Goal: Transaction & Acquisition: Download file/media

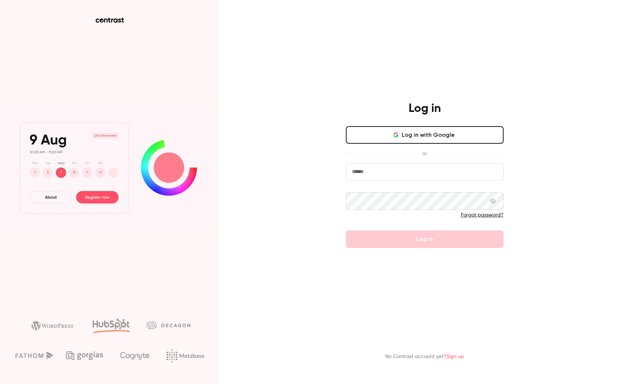
click at [425, 134] on button "Log in with Google" at bounding box center [425, 135] width 158 height 18
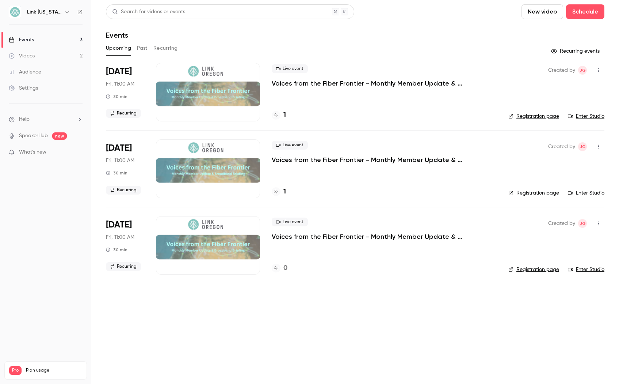
click at [24, 38] on div "Events" at bounding box center [21, 39] width 25 height 7
click at [144, 49] on button "Past" at bounding box center [142, 48] width 11 height 12
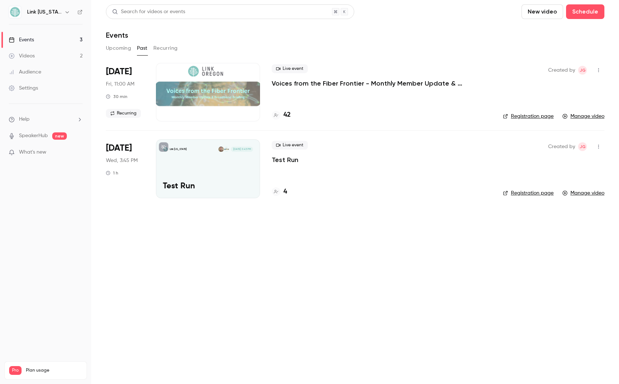
click at [321, 81] on p "Voices from the Fiber Frontier - Monthly Member Update & Broadband Briefing" at bounding box center [381, 83] width 219 height 9
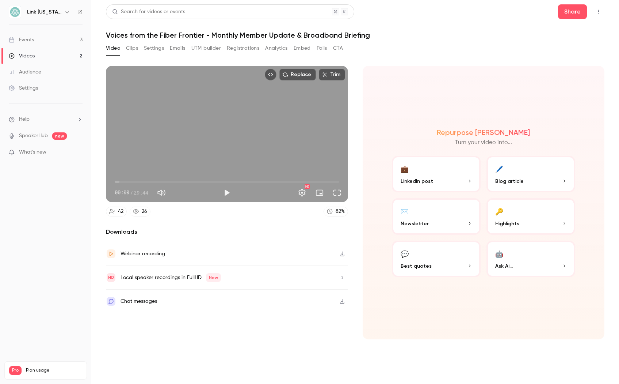
click at [322, 47] on button "Polls" at bounding box center [322, 48] width 11 height 12
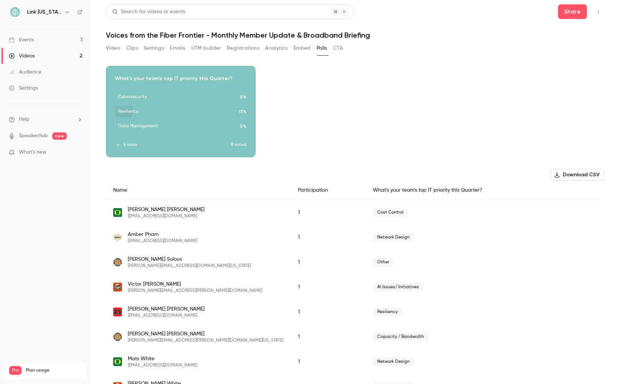
click at [118, 144] on icon "button" at bounding box center [117, 144] width 5 height 5
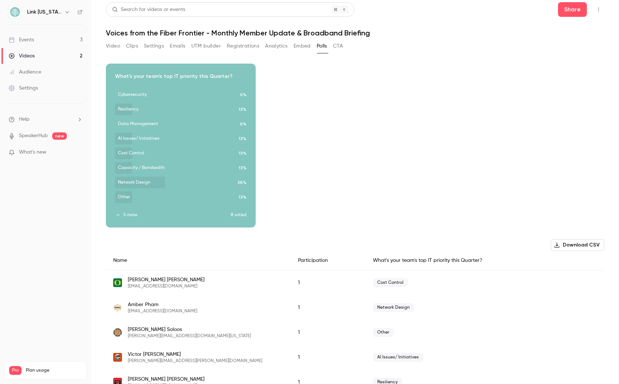
click at [198, 74] on div "Download image" at bounding box center [180, 145] width 149 height 163
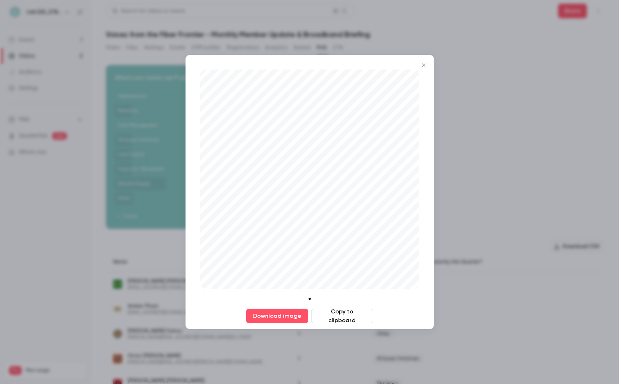
click at [426, 65] on icon "Close" at bounding box center [423, 65] width 9 height 6
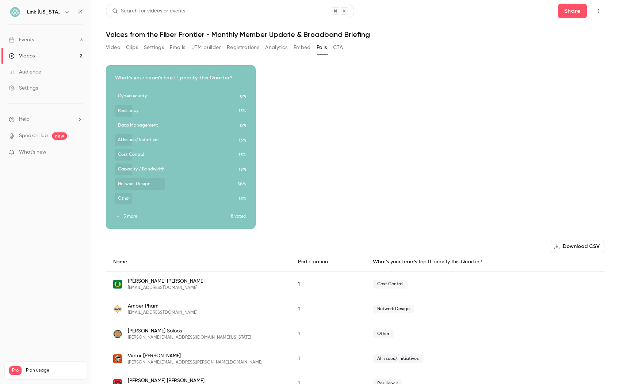
click at [179, 141] on icon "button" at bounding box center [181, 141] width 6 height 5
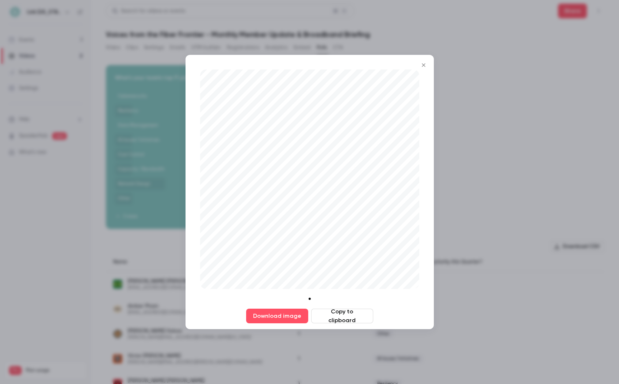
click at [424, 67] on icon "Close" at bounding box center [423, 65] width 9 height 6
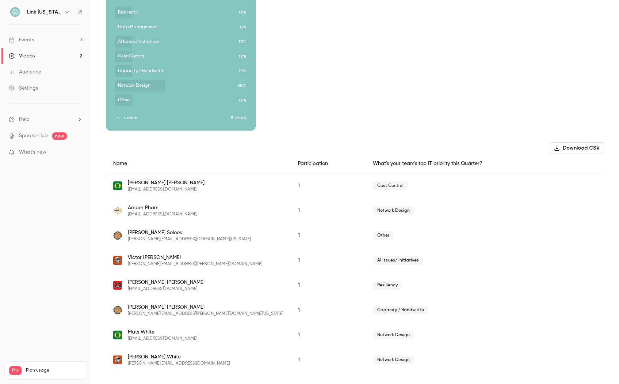
scroll to position [0, 0]
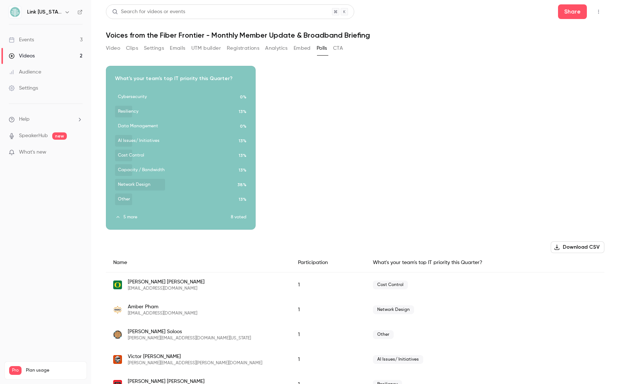
click at [573, 244] on button "Download CSV" at bounding box center [578, 247] width 54 height 12
